Goal: Communication & Community: Answer question/provide support

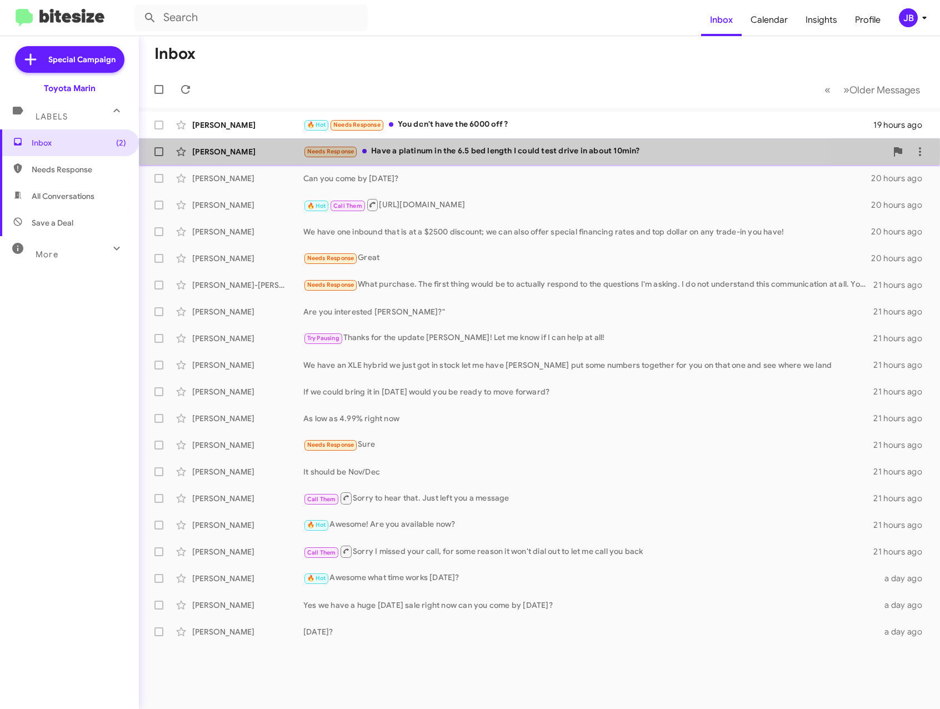
click at [250, 149] on div "[PERSON_NAME]" at bounding box center [247, 151] width 111 height 11
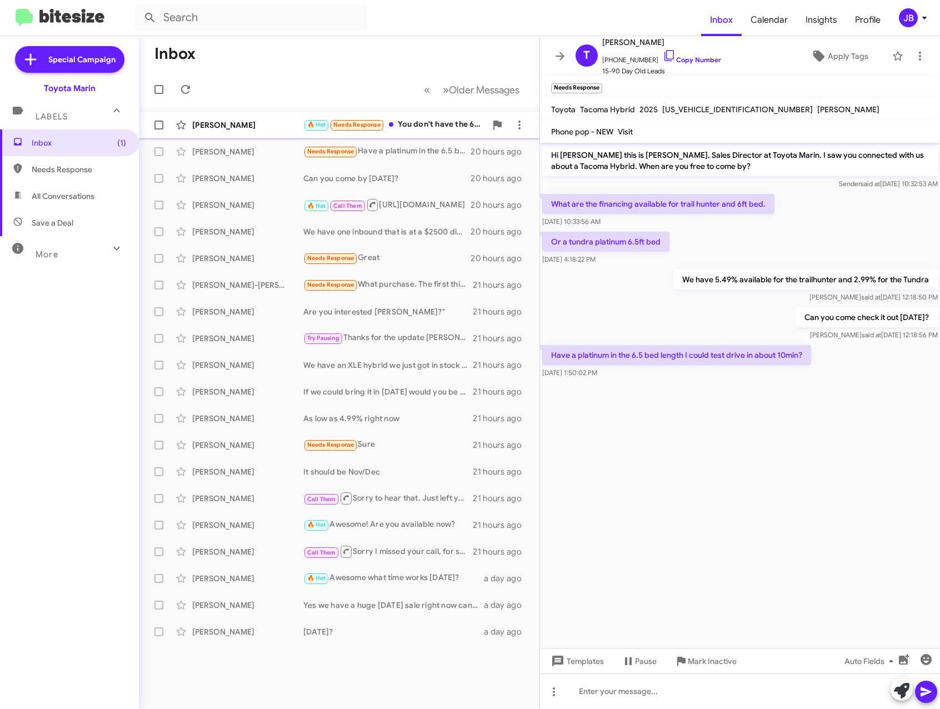
click at [235, 132] on div "[PERSON_NAME] 🔥 Hot Needs Response You don't have the 6000 off ? 19 hours ago" at bounding box center [339, 125] width 383 height 22
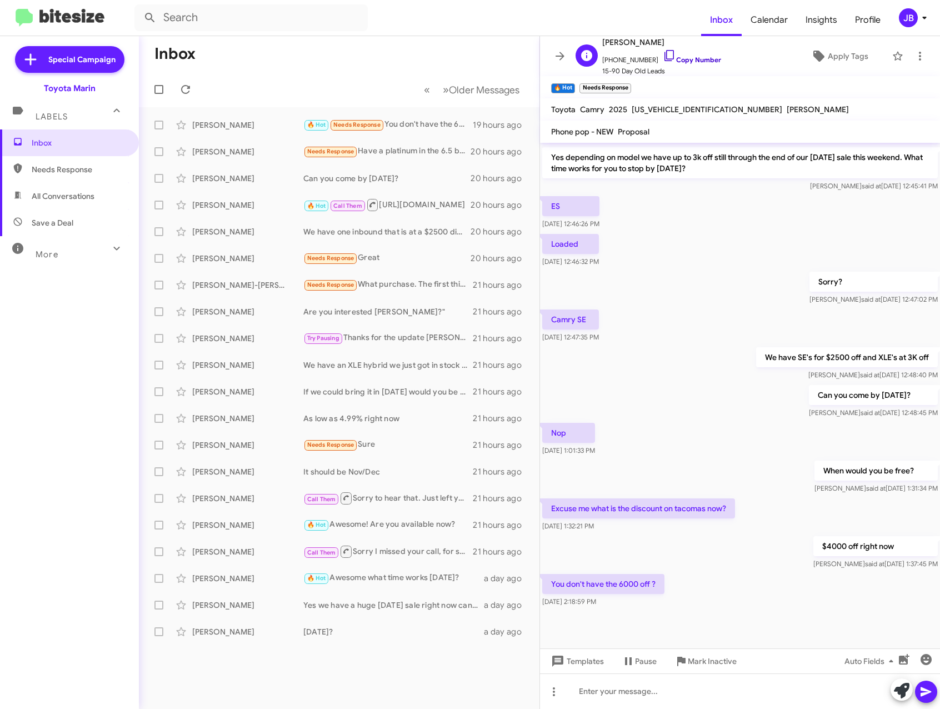
click at [663, 59] on icon at bounding box center [669, 55] width 13 height 13
click at [564, 53] on icon at bounding box center [560, 55] width 13 height 13
